Goal: Information Seeking & Learning: Learn about a topic

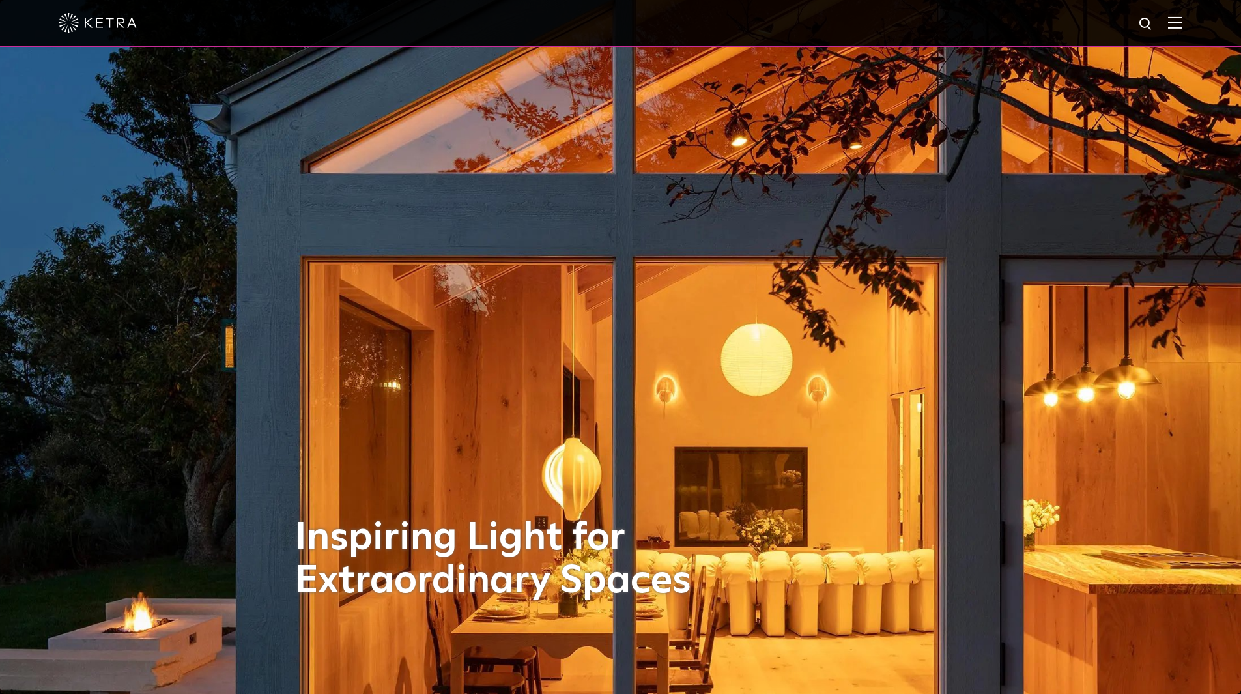
click at [1182, 24] on img at bounding box center [1175, 22] width 14 height 12
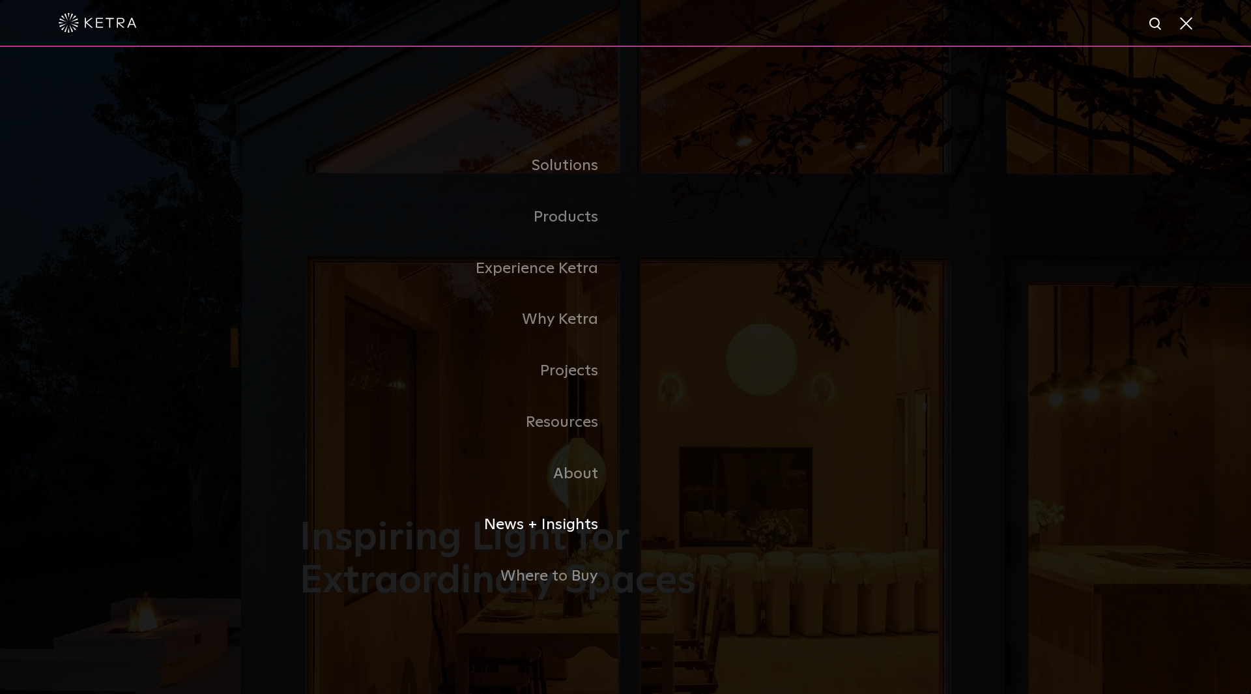
drag, startPoint x: 550, startPoint y: 531, endPoint x: 577, endPoint y: 534, distance: 26.9
click at [550, 531] on link "News + Insights" at bounding box center [463, 524] width 326 height 51
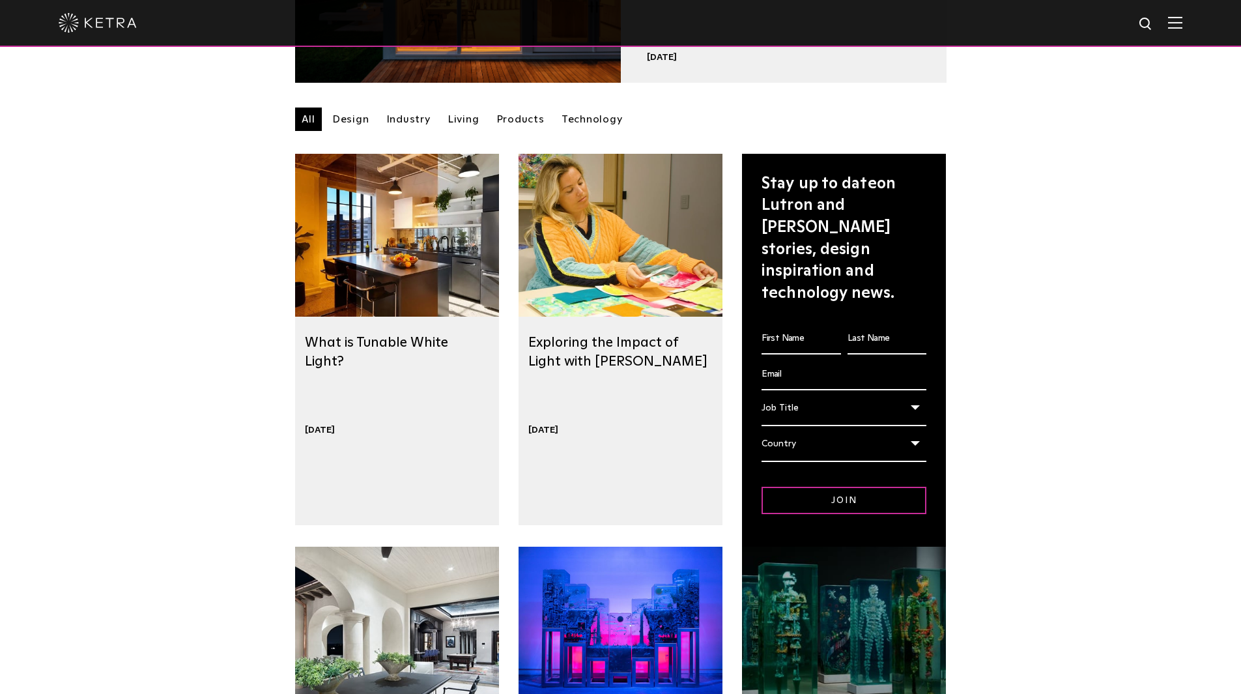
scroll to position [195, 0]
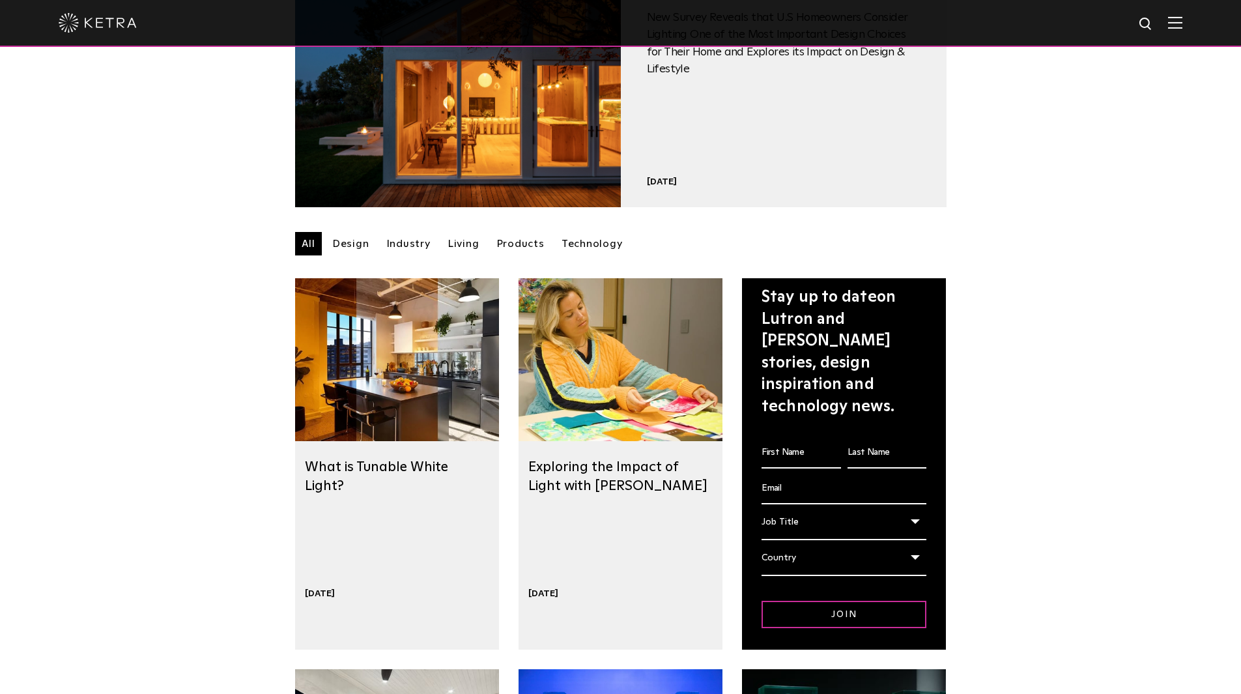
click at [354, 241] on link "Design" at bounding box center [351, 243] width 50 height 23
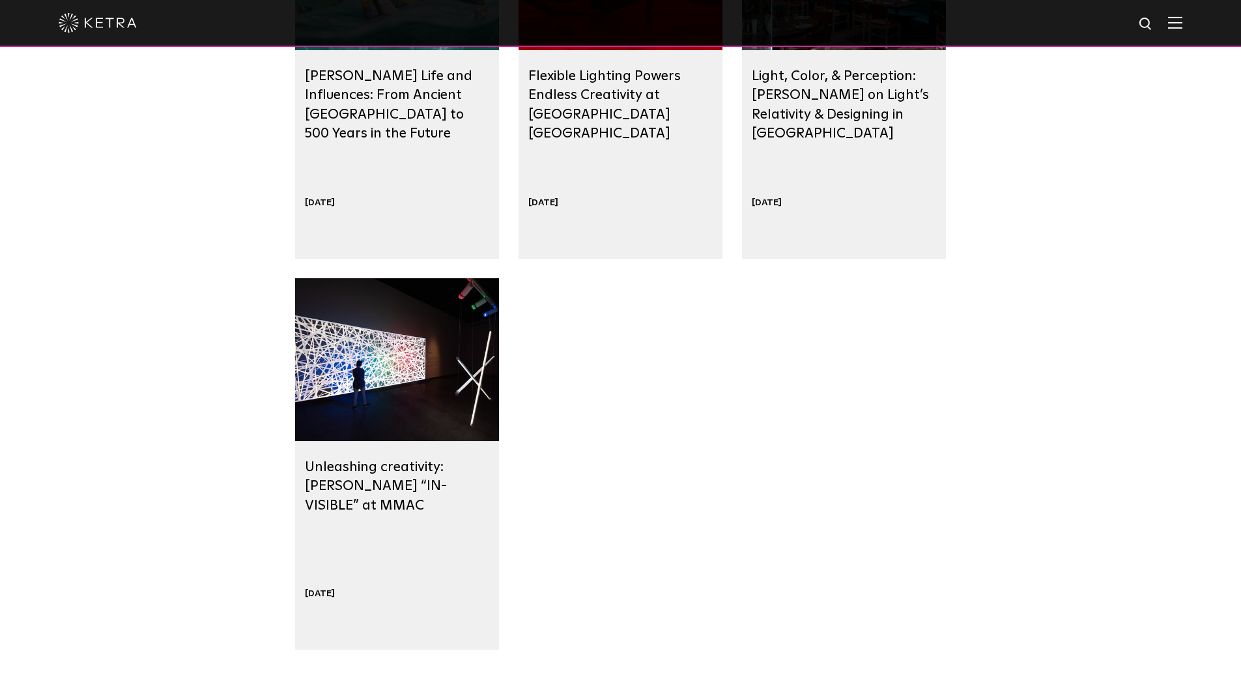
scroll to position [1368, 0]
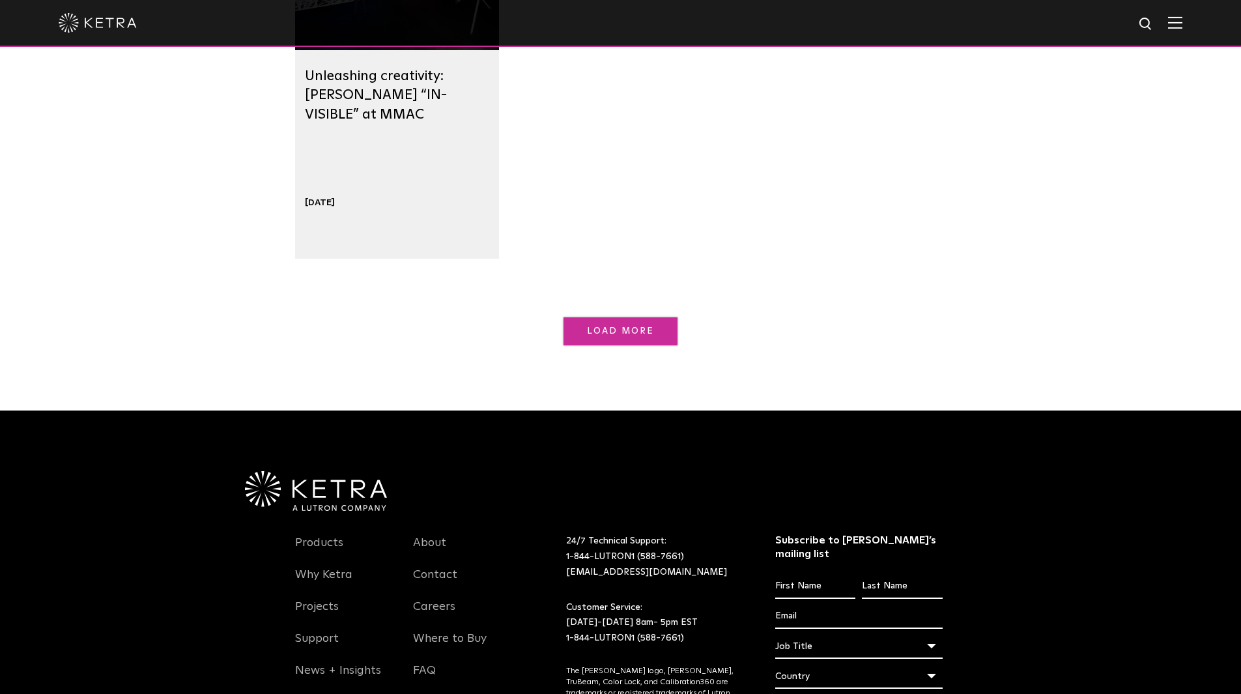
click at [645, 319] on link "Load More" at bounding box center [620, 331] width 114 height 28
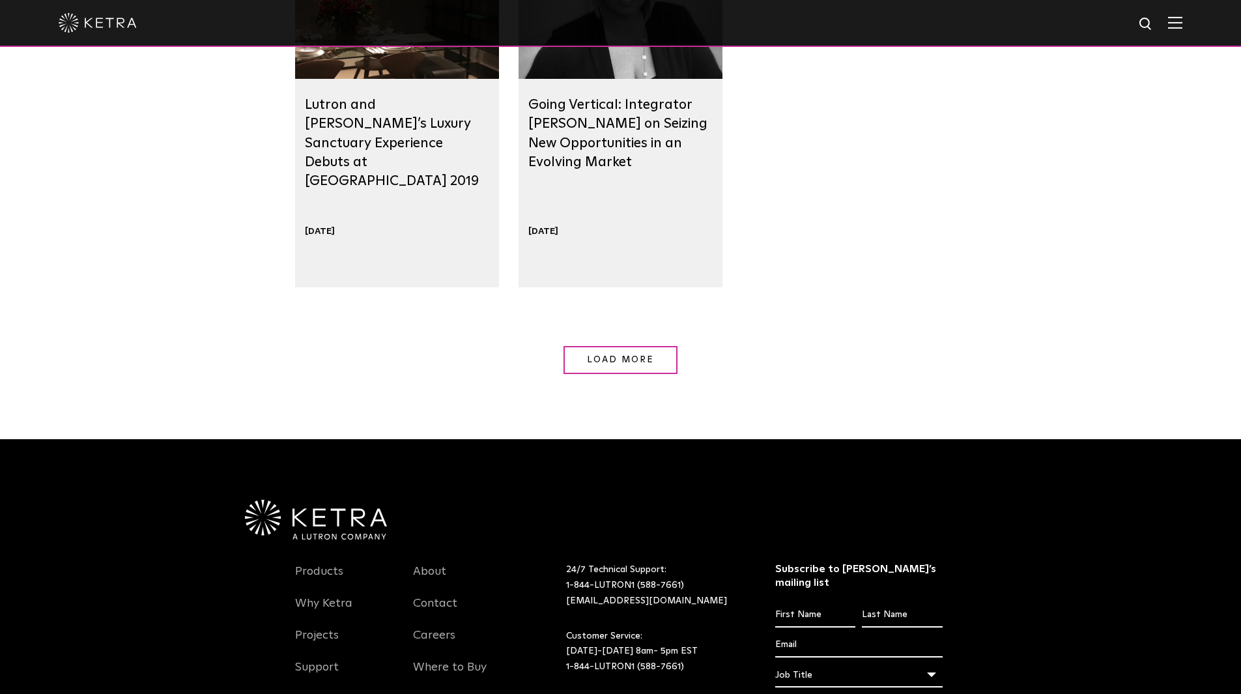
scroll to position [2149, 0]
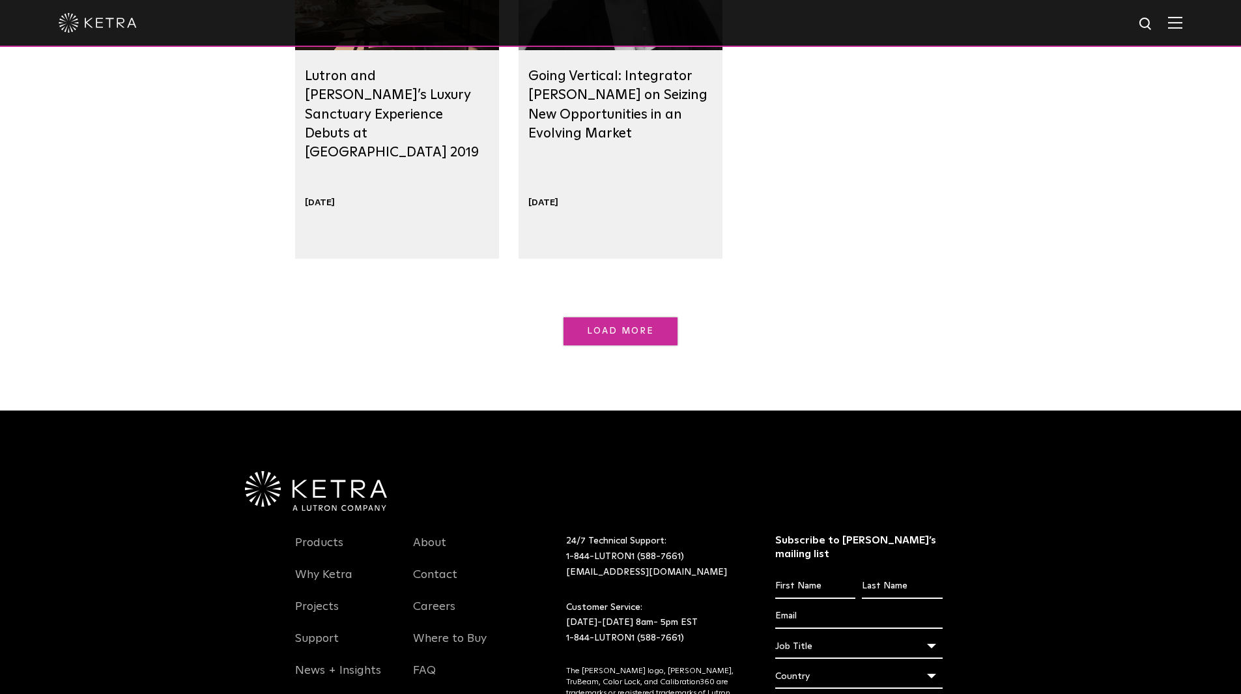
click at [649, 334] on span "Load More" at bounding box center [621, 330] width 68 height 9
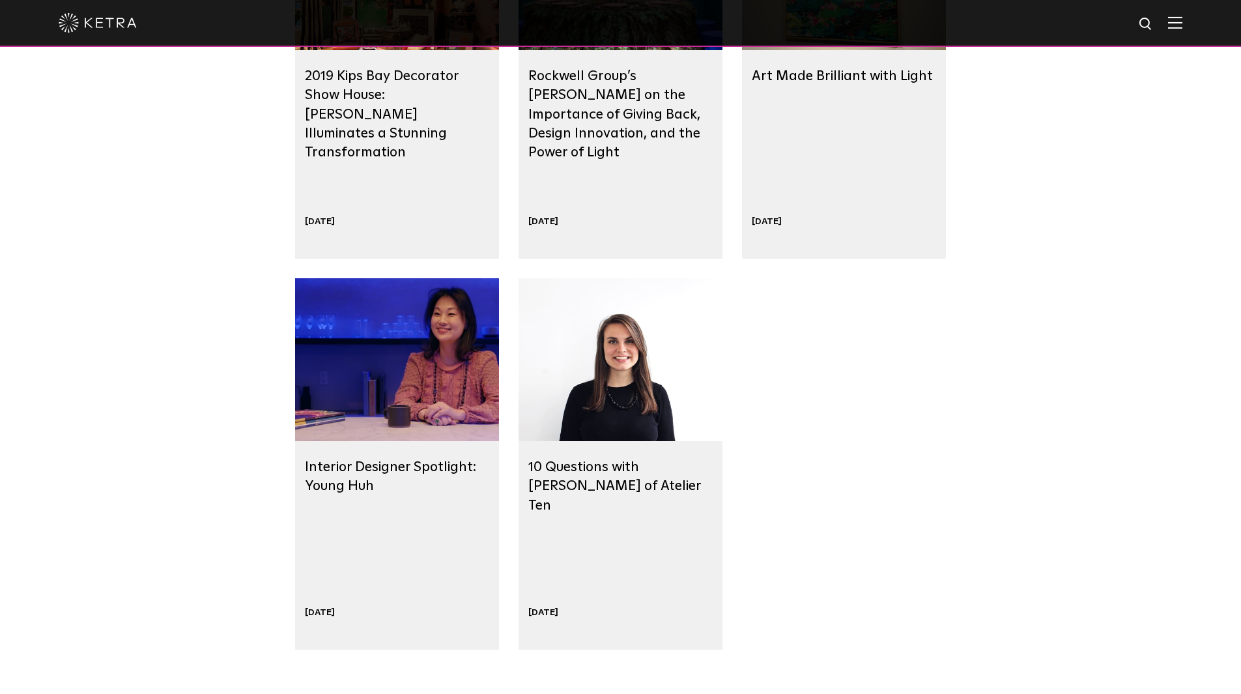
scroll to position [2736, 0]
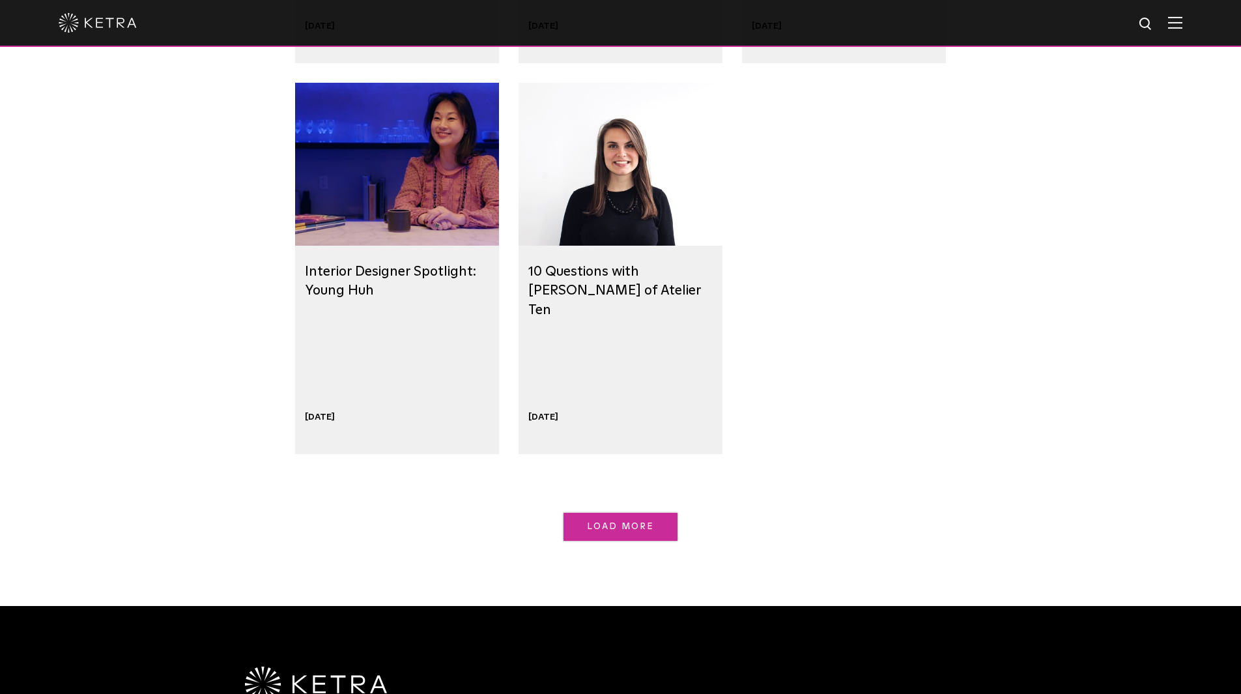
click at [652, 528] on span "Load More" at bounding box center [621, 526] width 68 height 9
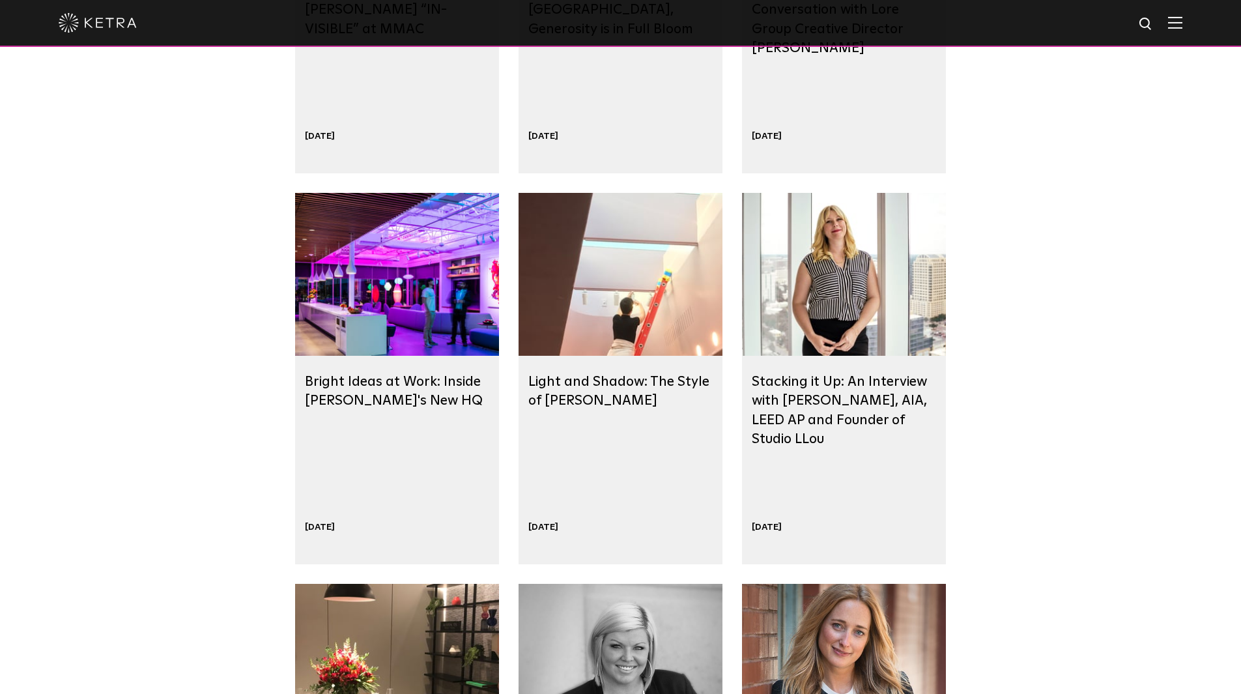
scroll to position [1368, 0]
